Goal: Communication & Community: Answer question/provide support

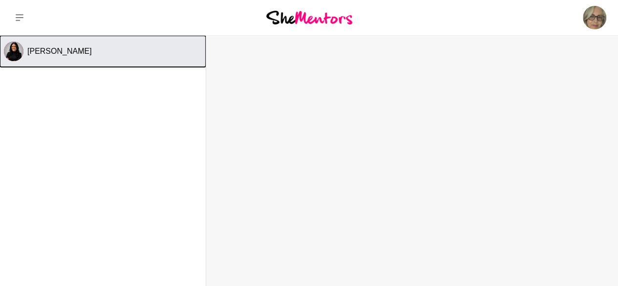
click at [51, 53] on span "[PERSON_NAME]" at bounding box center [59, 51] width 64 height 8
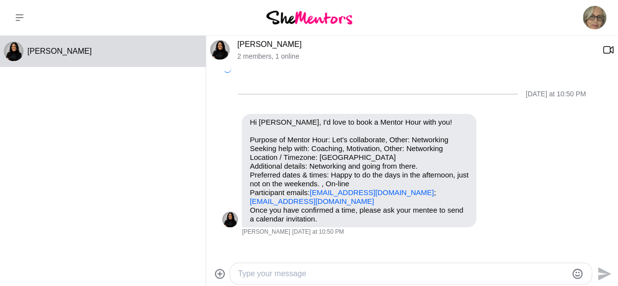
scroll to position [109, 0]
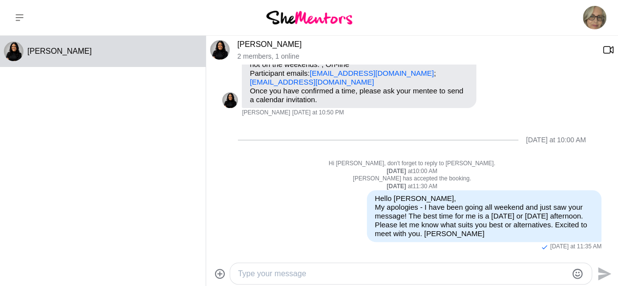
click at [607, 142] on div "Last Friday at 10:50 PM Reply Pin Mark as unread Flag Mute Hi Sharon Williams, …" at bounding box center [412, 102] width 412 height 295
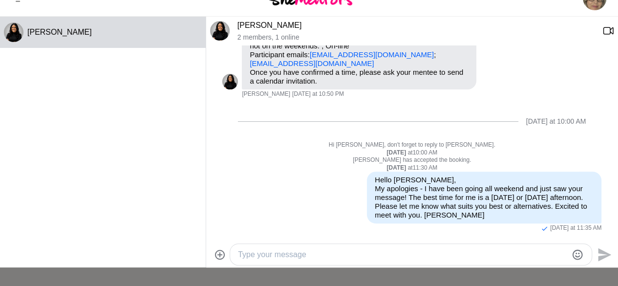
scroll to position [21, 0]
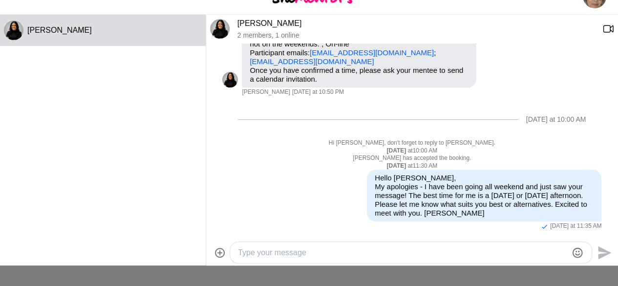
click at [267, 253] on textarea "Type your message" at bounding box center [402, 253] width 329 height 12
type textarea "I"
